Goal: Information Seeking & Learning: Learn about a topic

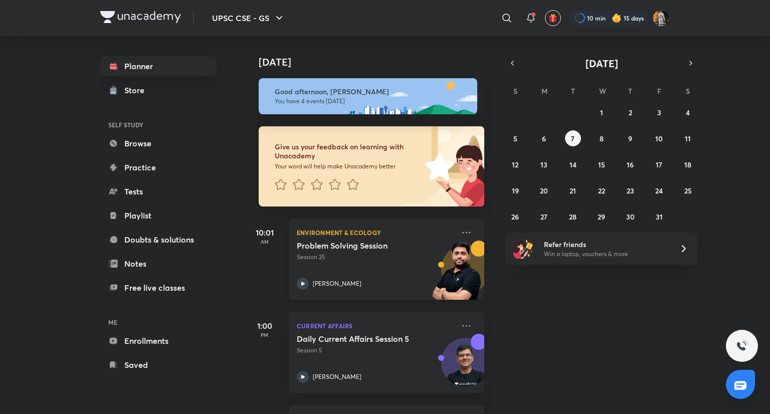
click at [399, 273] on div "Problem Solving Session Session 25 [PERSON_NAME]" at bounding box center [375, 265] width 157 height 49
